Goal: Task Accomplishment & Management: Complete application form

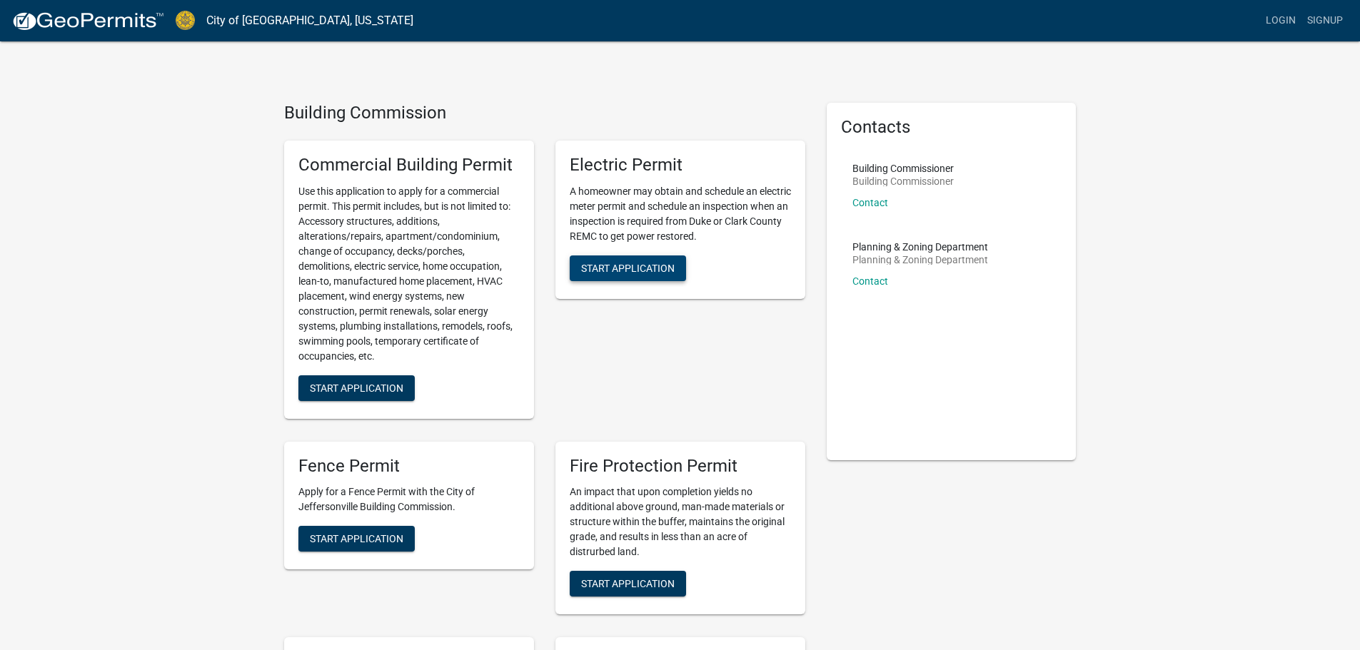
click at [656, 273] on span "Start Application" at bounding box center [628, 267] width 94 height 11
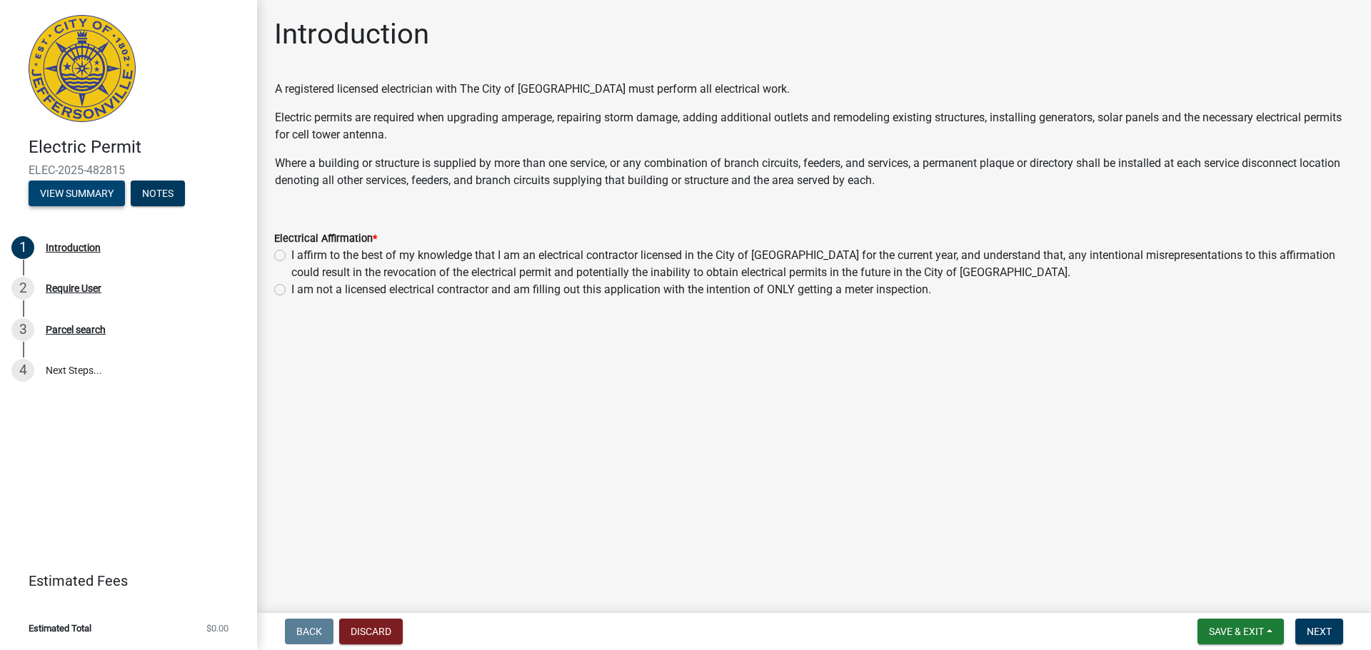
click at [104, 203] on button "View Summary" at bounding box center [77, 194] width 96 height 26
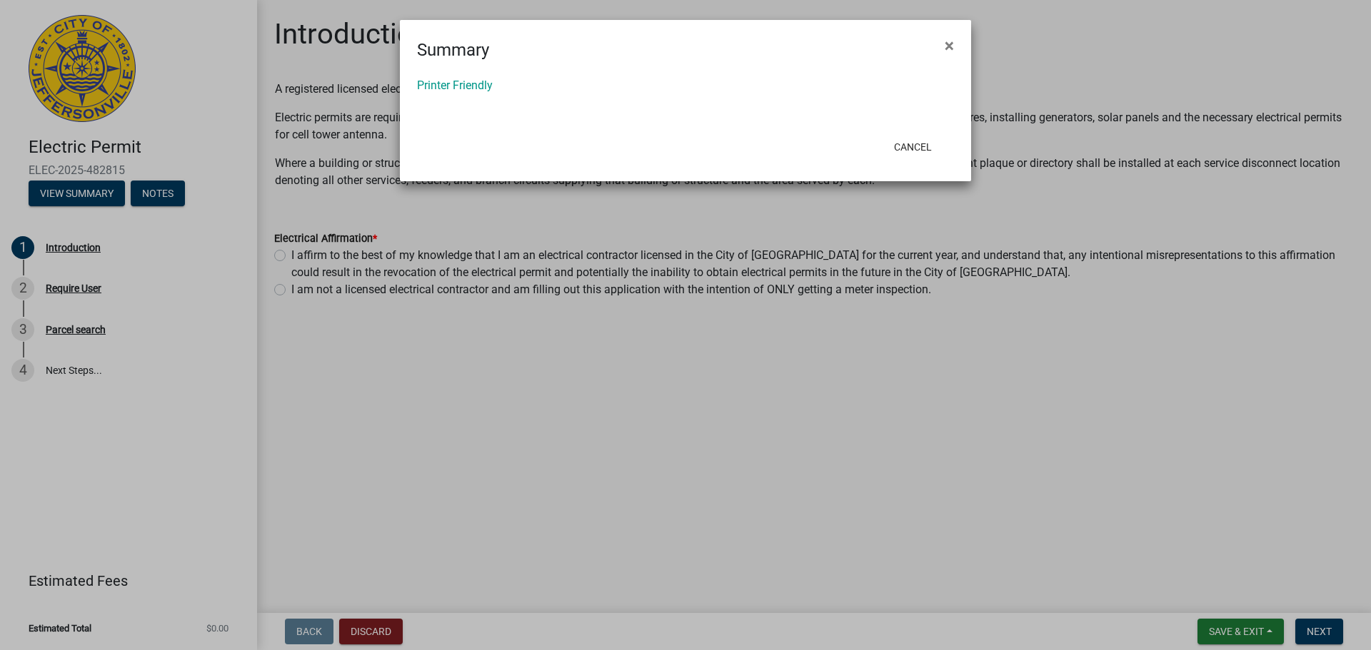
click at [957, 51] on button "×" at bounding box center [949, 46] width 32 height 40
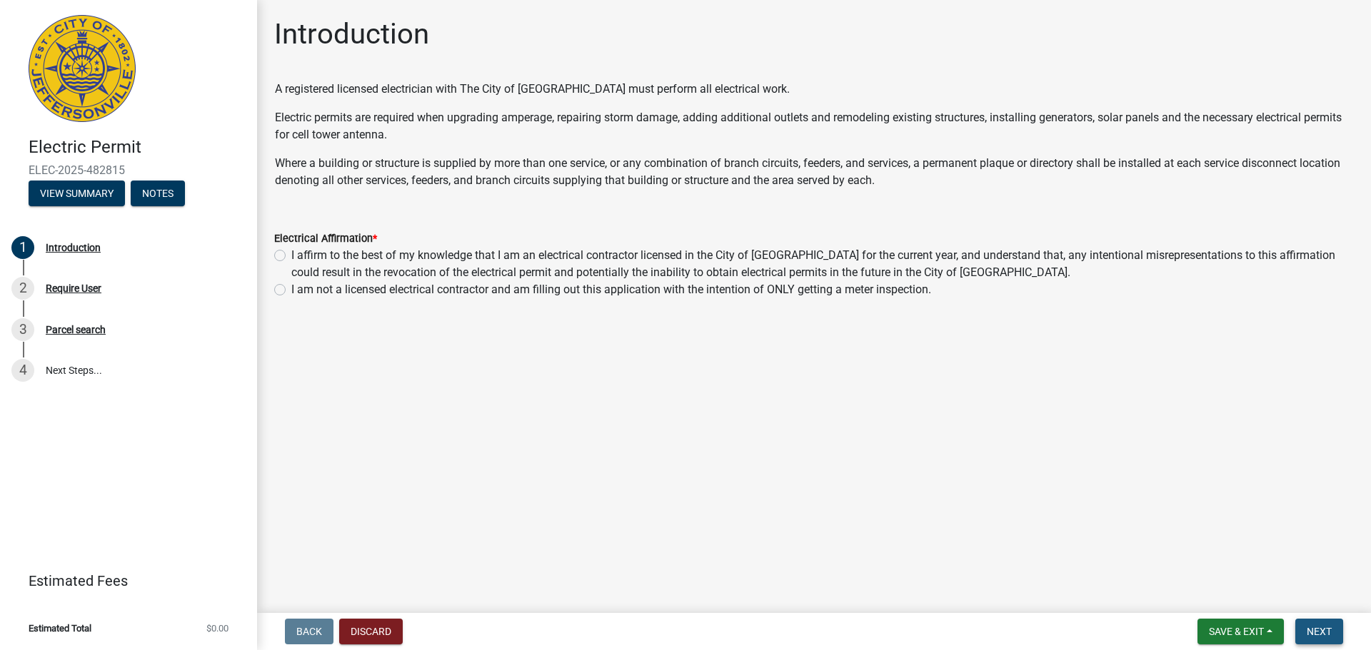
click at [1313, 633] on span "Next" at bounding box center [1318, 631] width 25 height 11
click at [1314, 629] on span "Next" at bounding box center [1318, 631] width 25 height 11
click at [89, 368] on link "4 Next Steps..." at bounding box center [128, 371] width 257 height 41
